Goal: Information Seeking & Learning: Find specific page/section

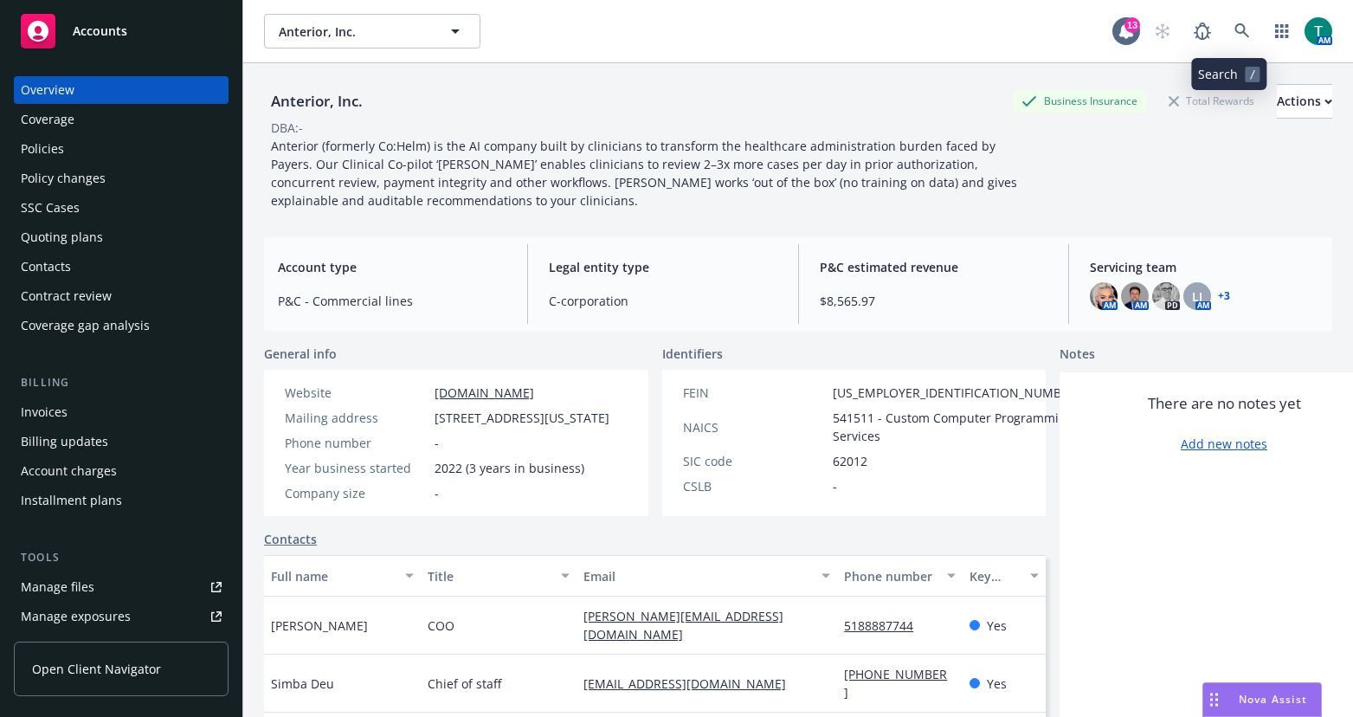
scroll to position [411, 0]
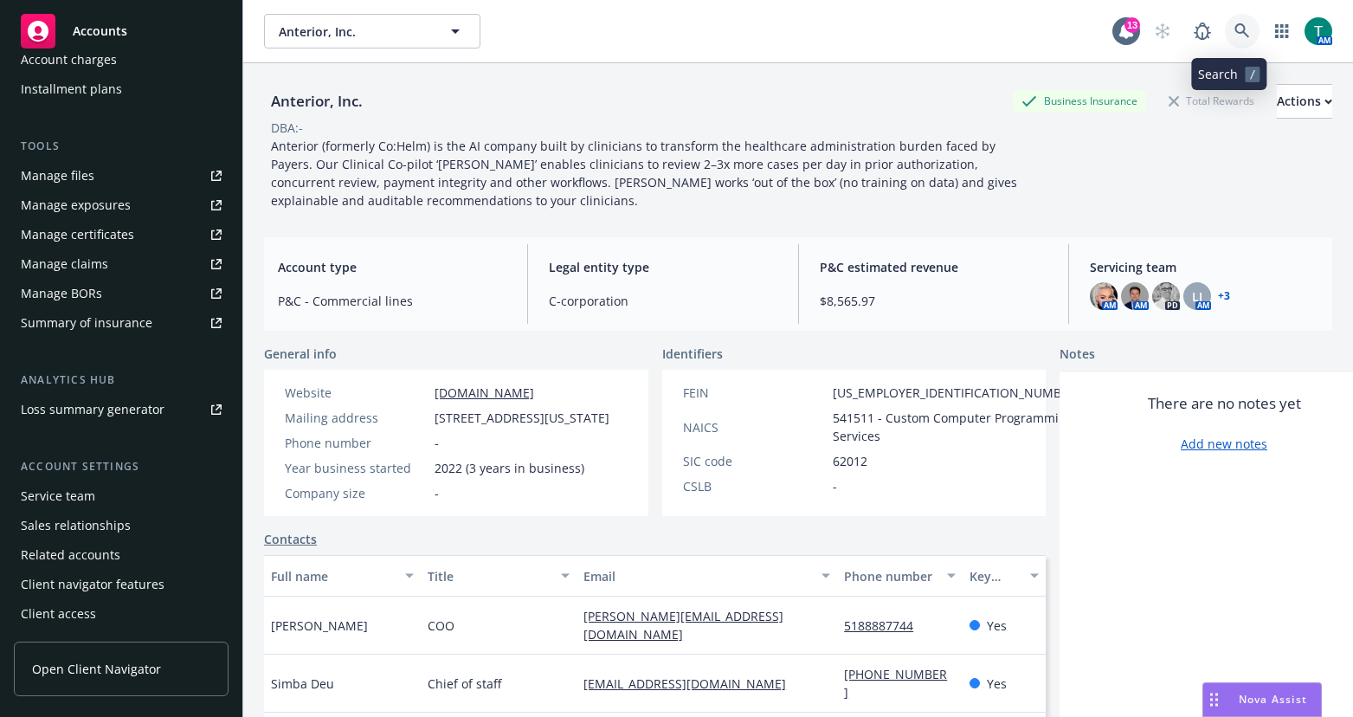
click at [1235, 30] on icon at bounding box center [1242, 30] width 15 height 15
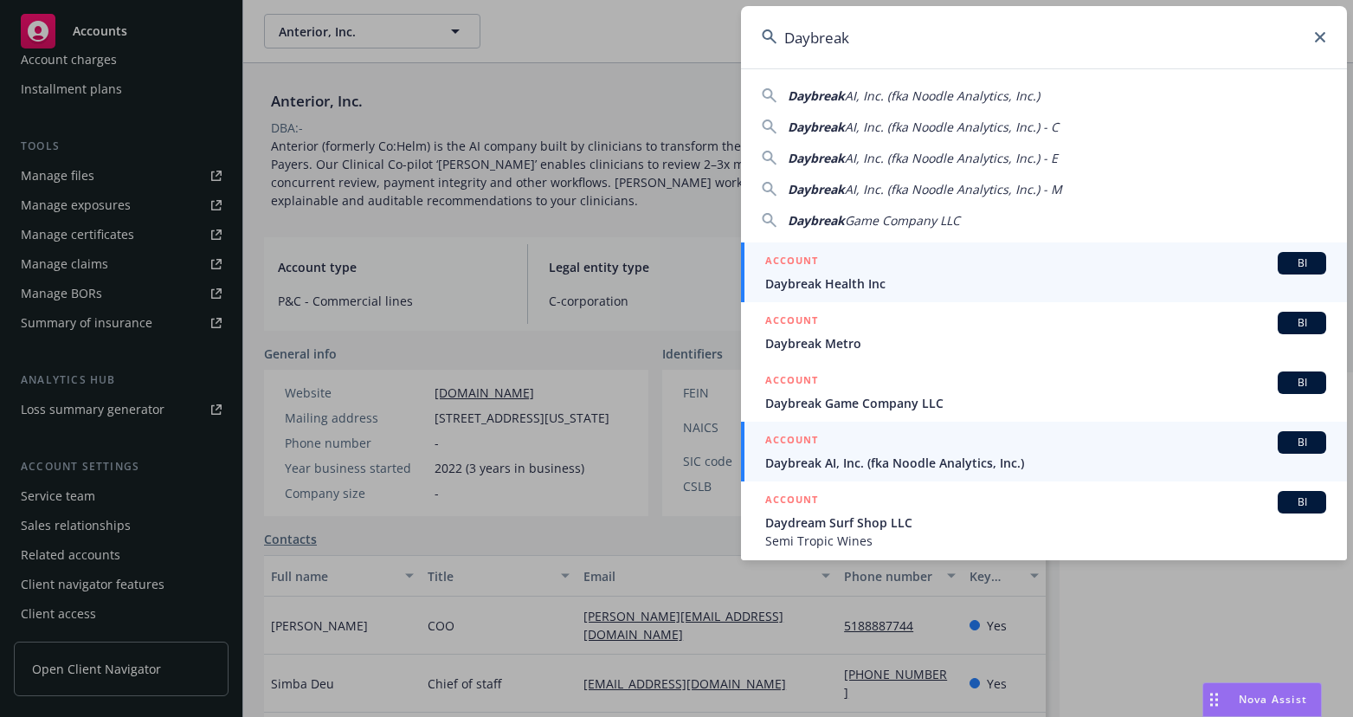
type input "Daybreak"
click at [948, 455] on span "Daybreak AI, Inc. (fka Noodle Analytics, Inc.)" at bounding box center [1045, 463] width 561 height 18
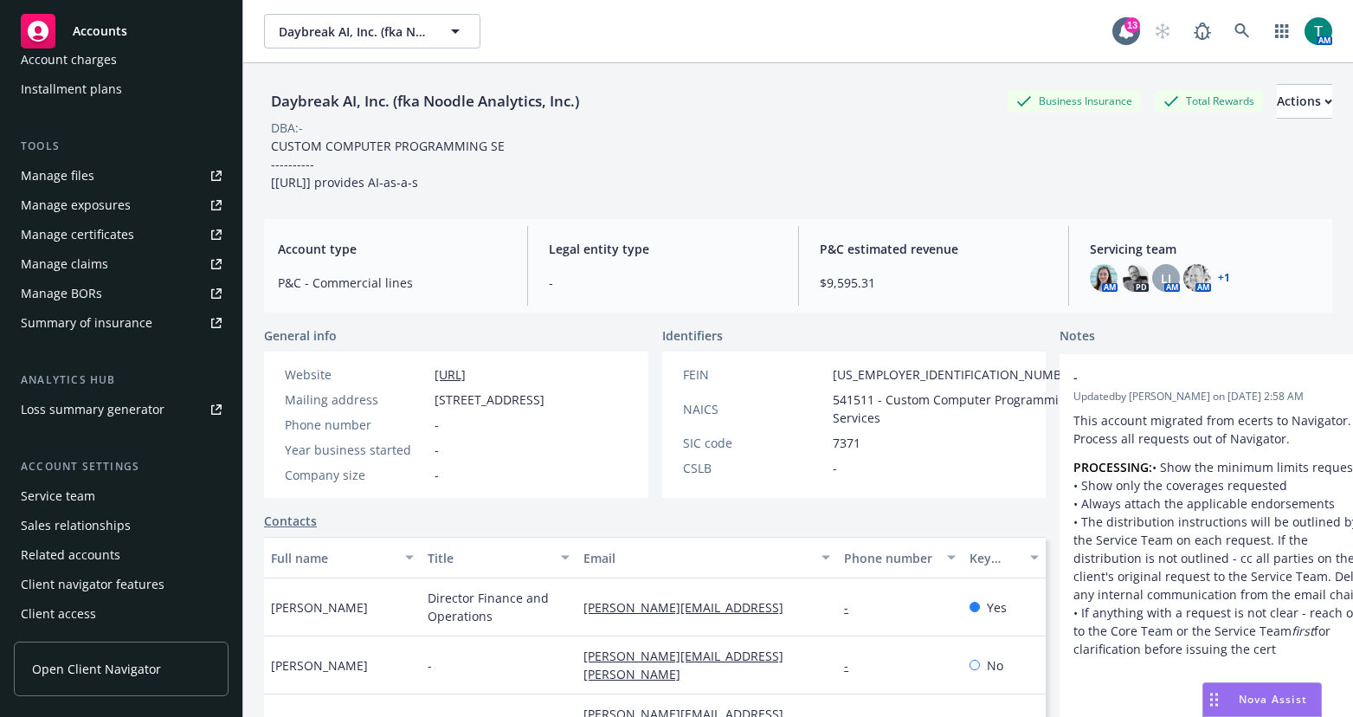
click at [81, 493] on div "Service team" at bounding box center [58, 496] width 74 height 28
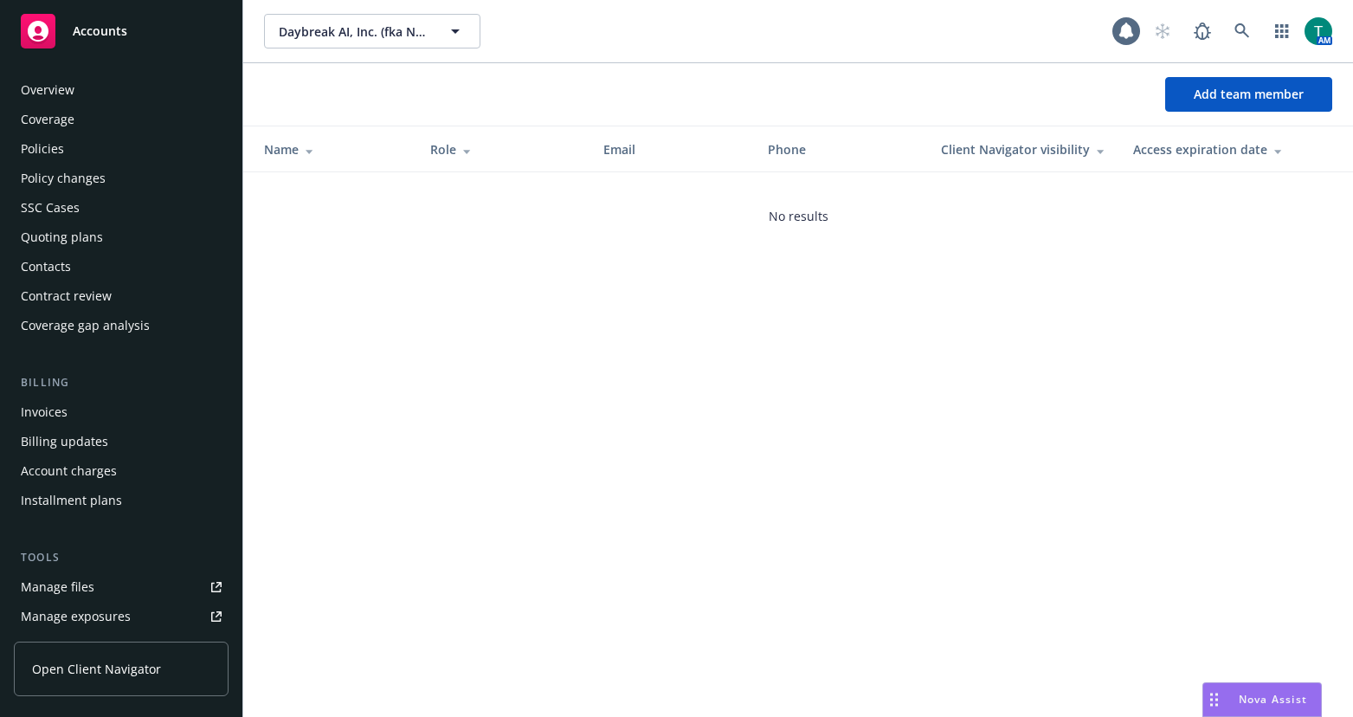
scroll to position [411, 0]
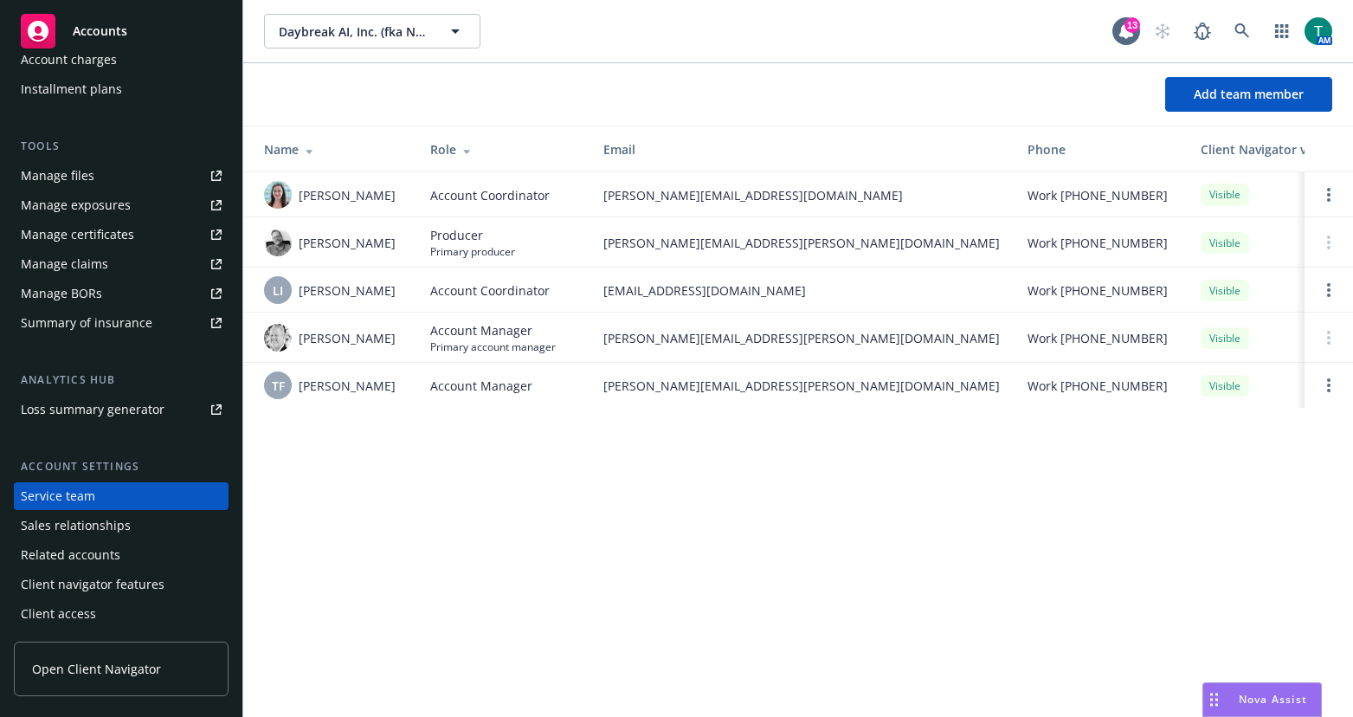
click at [55, 184] on div "Manage files" at bounding box center [58, 176] width 74 height 28
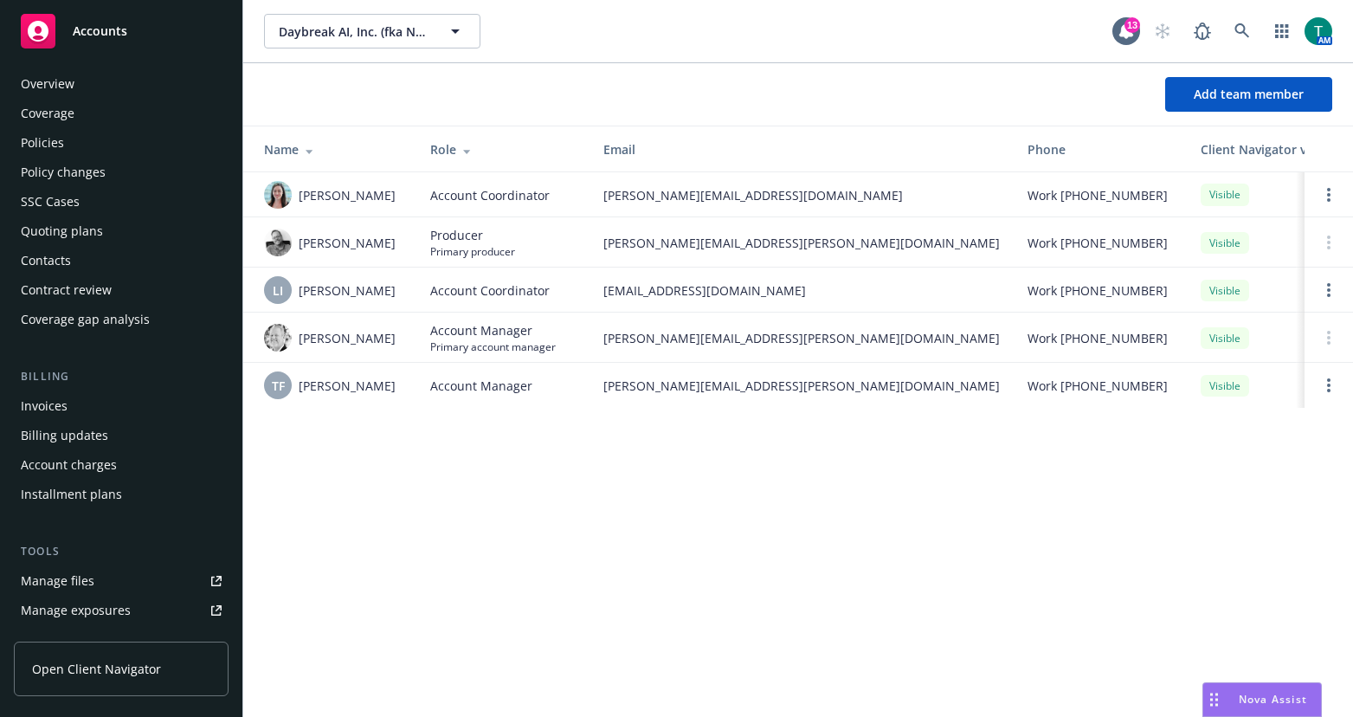
scroll to position [0, 0]
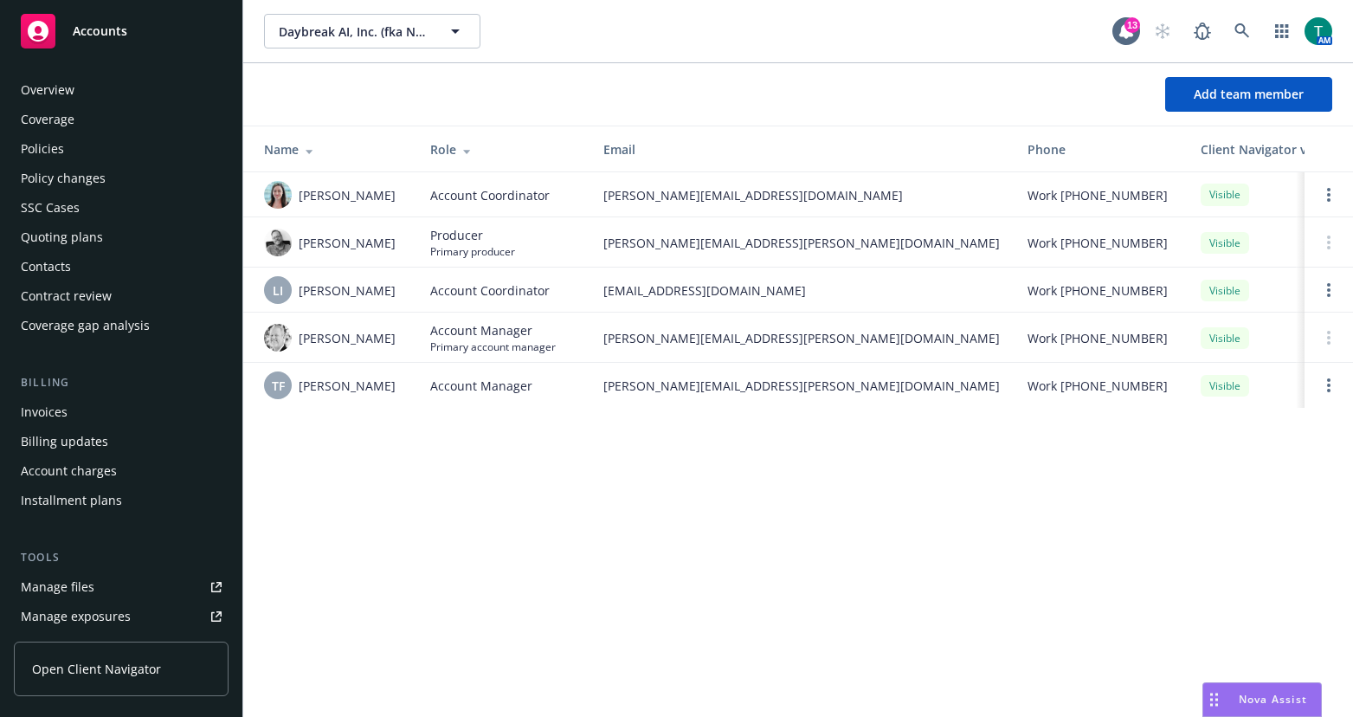
click at [55, 142] on div "Policies" at bounding box center [42, 149] width 43 height 28
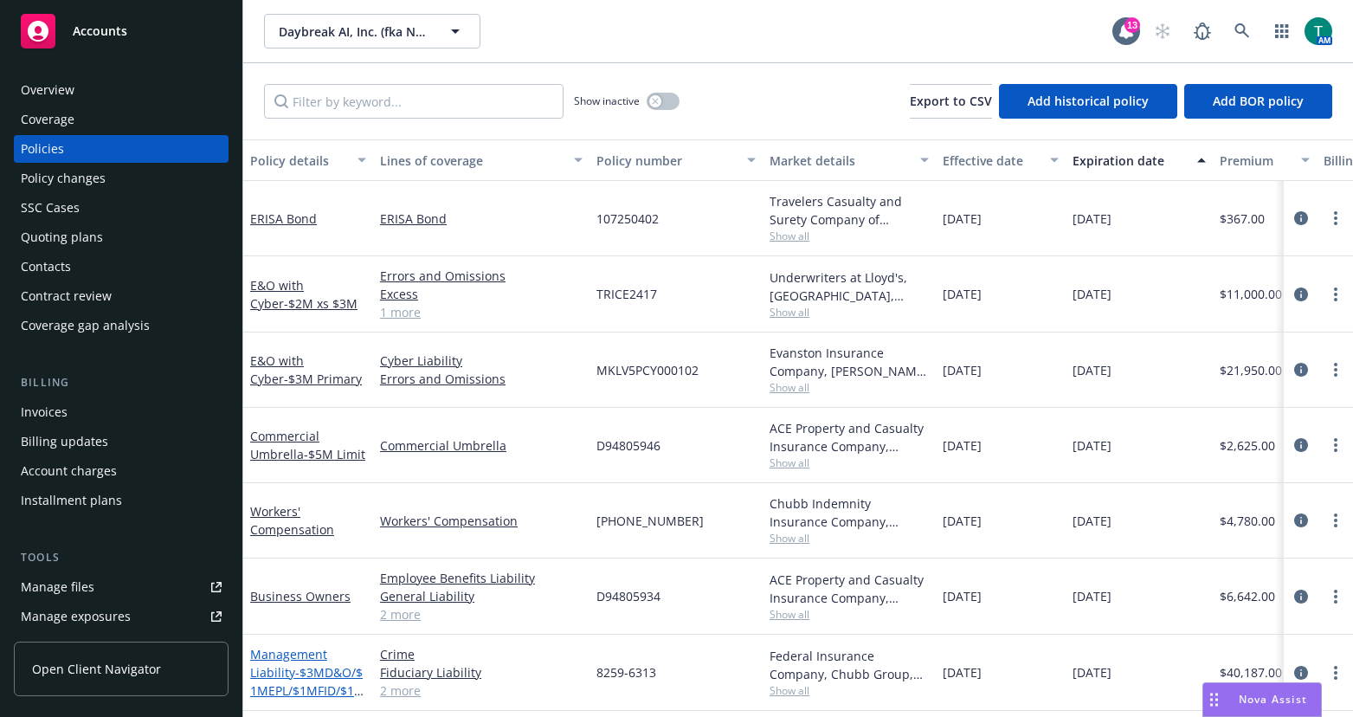
click at [319, 658] on link "Management Liability - $3MD&O/$1MEPL/$1MFID/$1MCrime" at bounding box center [307, 681] width 115 height 71
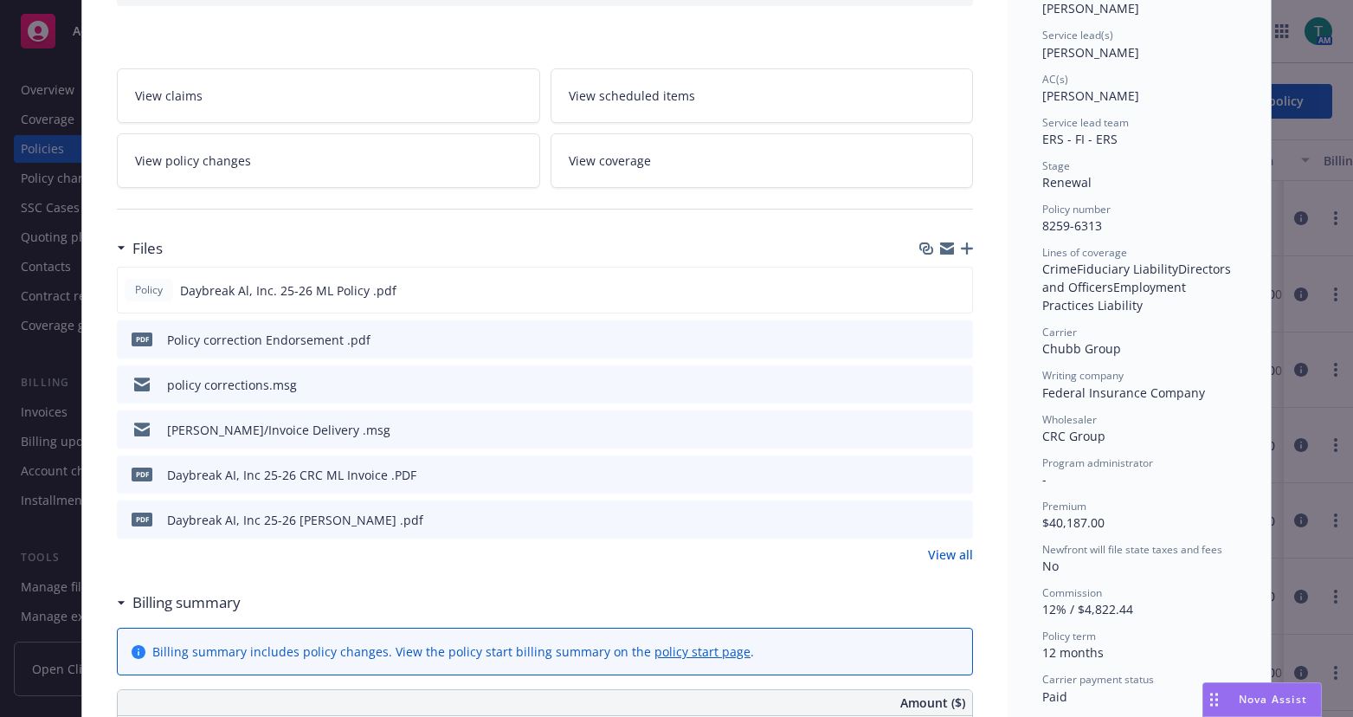
scroll to position [260, 0]
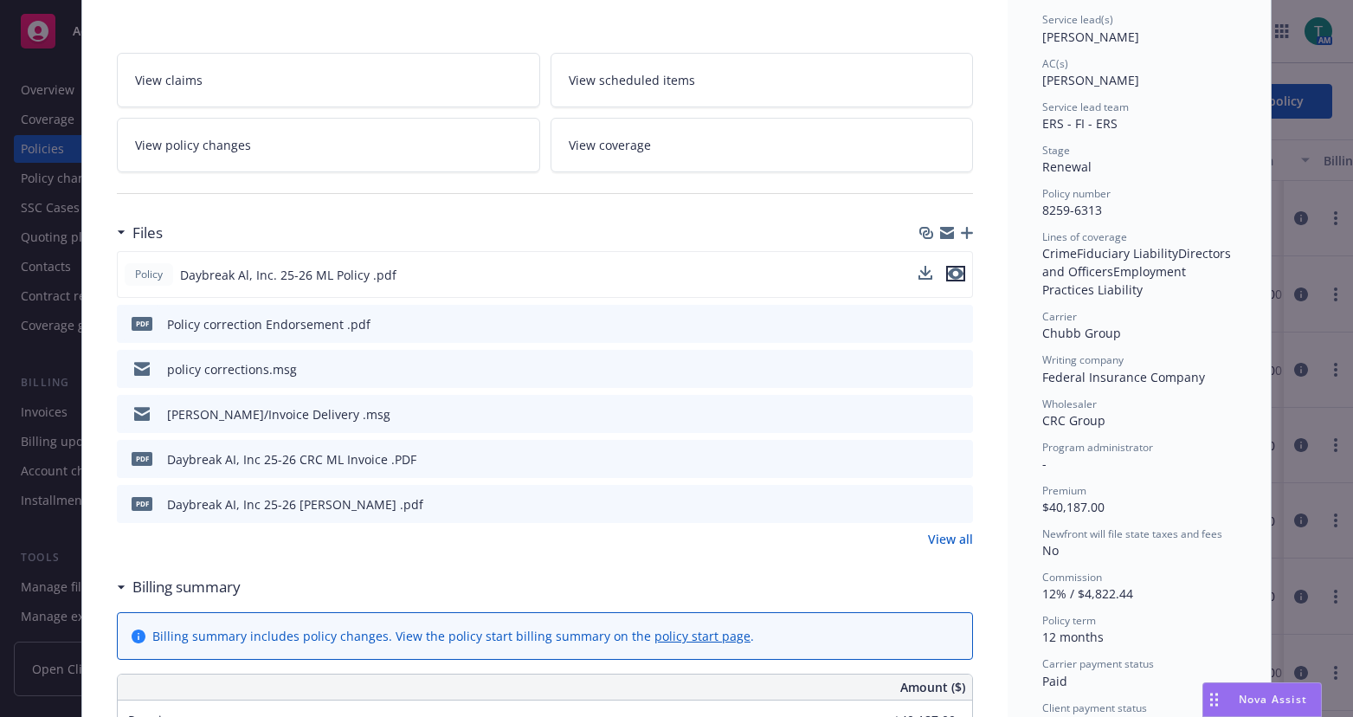
click at [952, 268] on icon "preview file" at bounding box center [956, 274] width 16 height 12
click at [949, 366] on icon "preview file" at bounding box center [957, 368] width 16 height 12
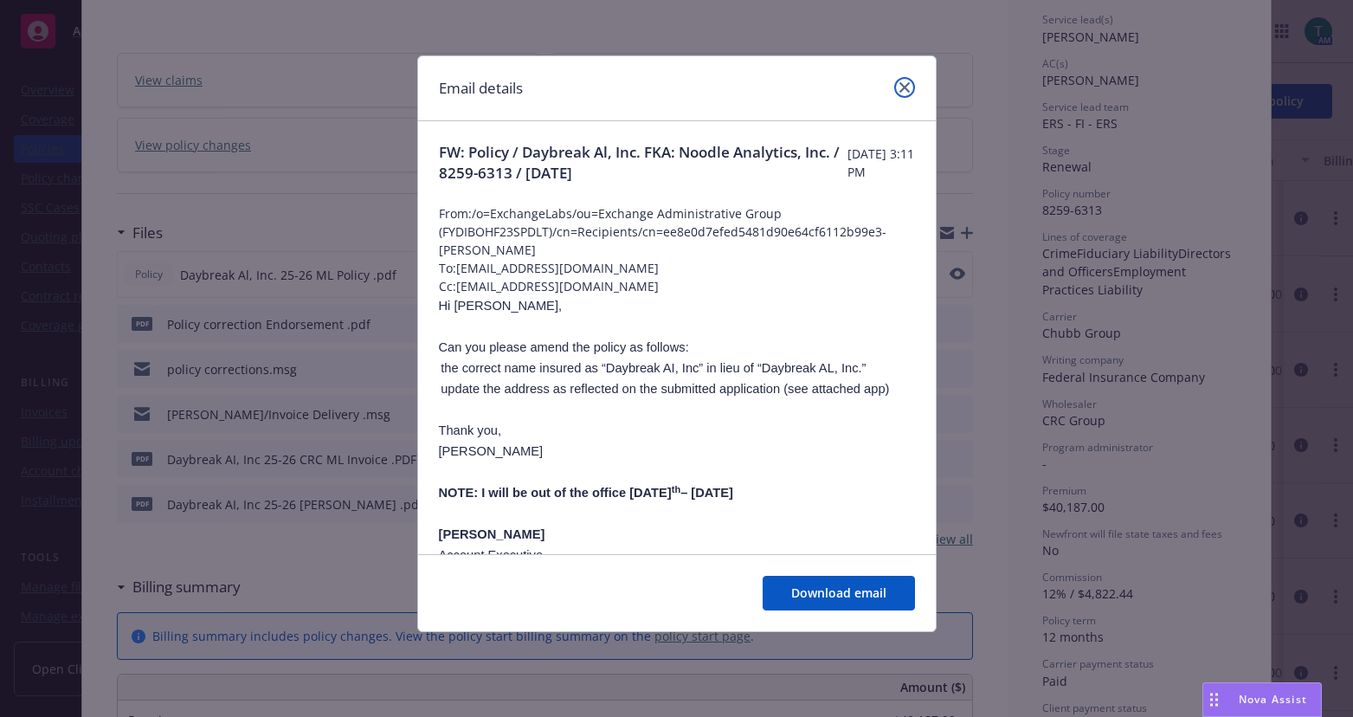
click at [906, 89] on icon "close" at bounding box center [904, 87] width 10 height 10
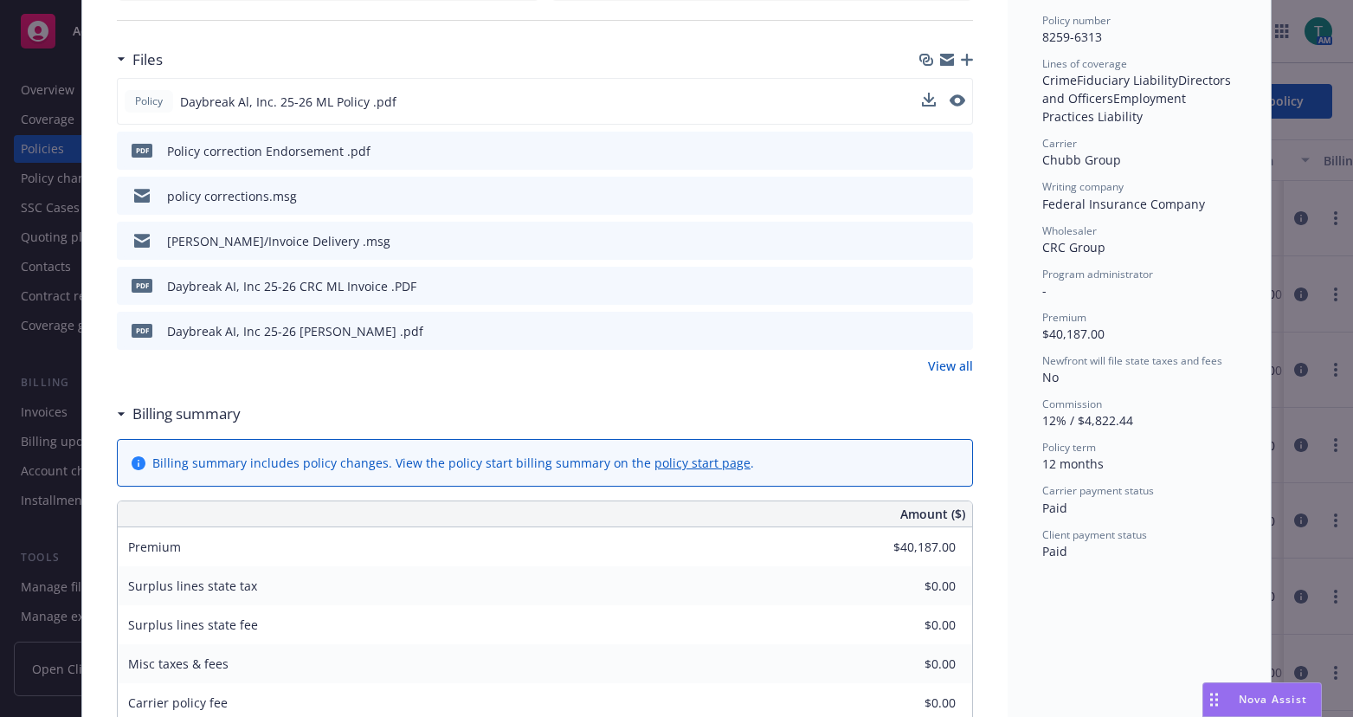
scroll to position [0, 0]
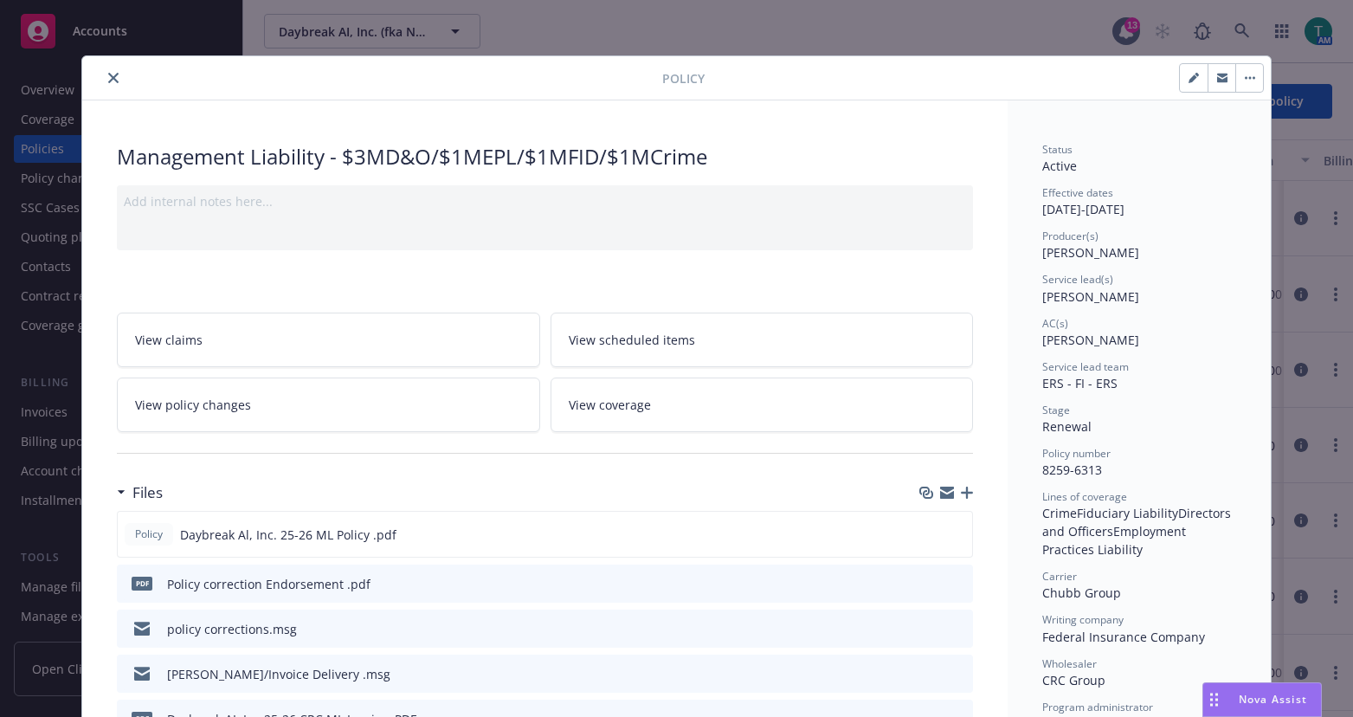
drag, startPoint x: 102, startPoint y: 81, endPoint x: 141, endPoint y: 37, distance: 58.9
click at [108, 80] on icon "close" at bounding box center [113, 78] width 10 height 10
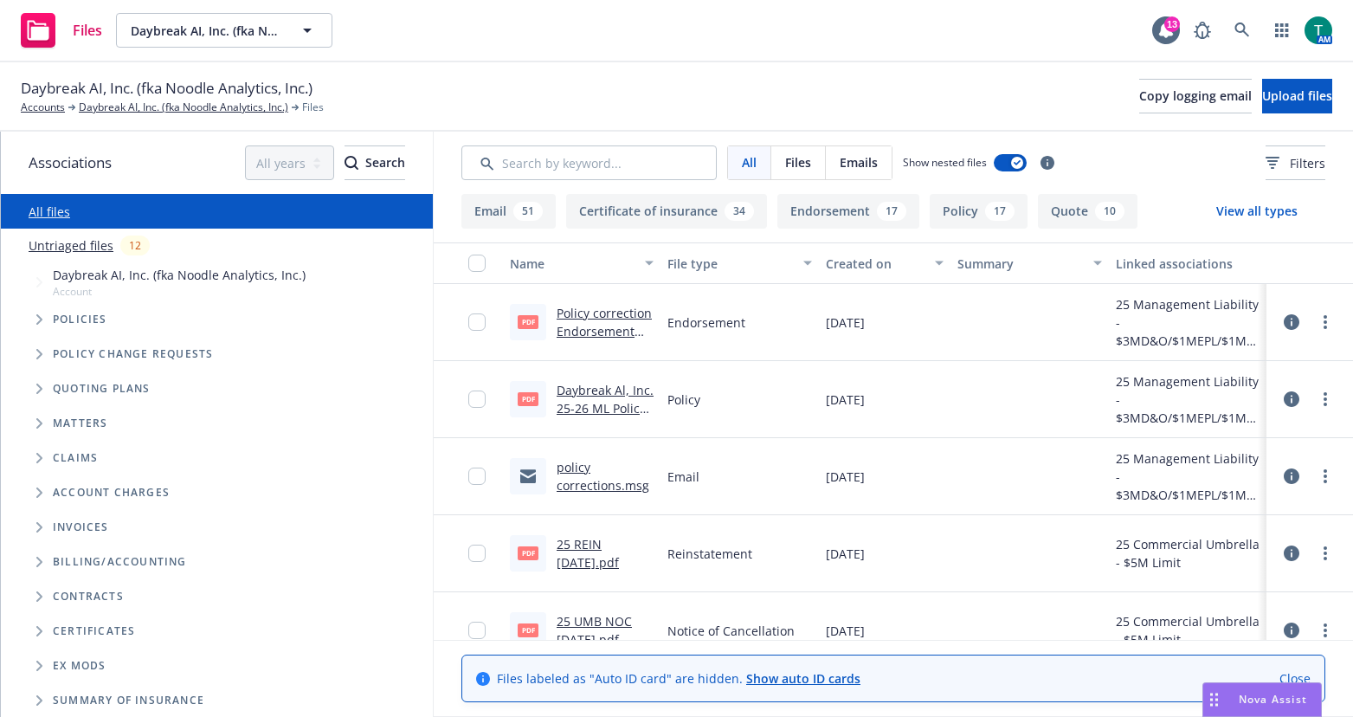
click at [572, 472] on link "policy corrections.msg" at bounding box center [603, 476] width 93 height 35
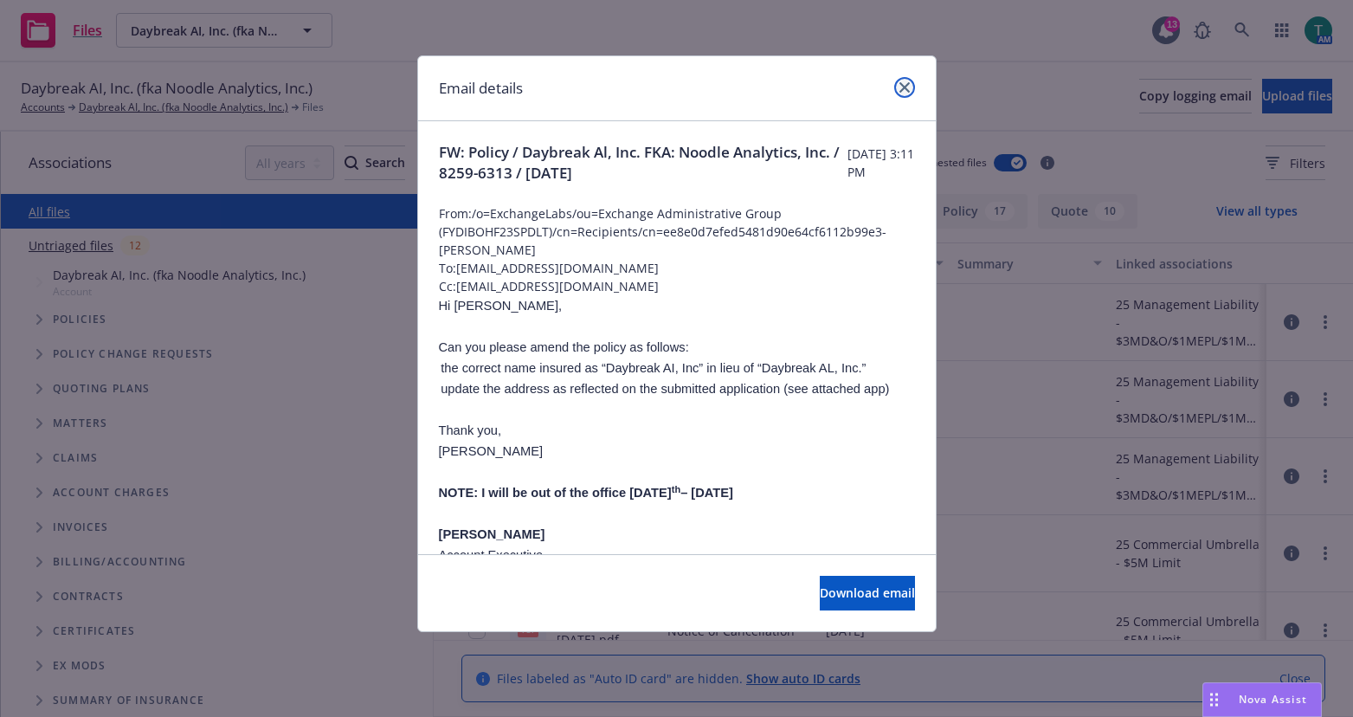
click at [912, 87] on link "close" at bounding box center [904, 87] width 21 height 21
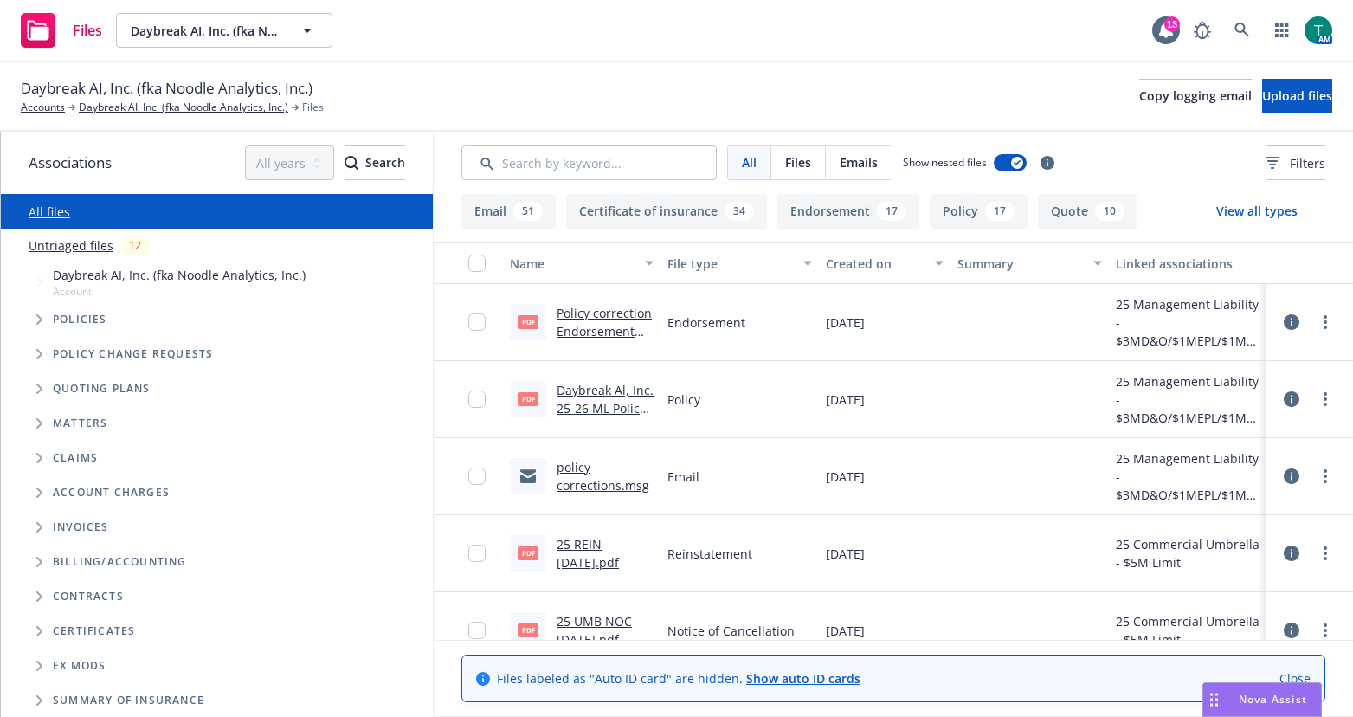
click at [90, 319] on span "Policies" at bounding box center [80, 319] width 55 height 10
click at [30, 316] on span "Tree Example" at bounding box center [39, 320] width 28 height 28
